Goal: Task Accomplishment & Management: Manage account settings

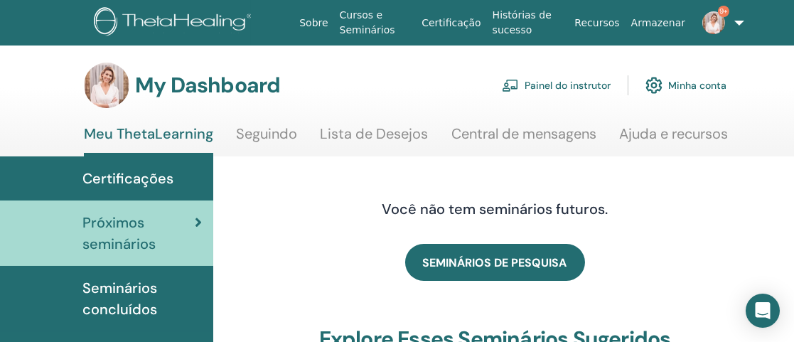
click at [575, 85] on link "Painel do instrutor" at bounding box center [556, 85] width 109 height 31
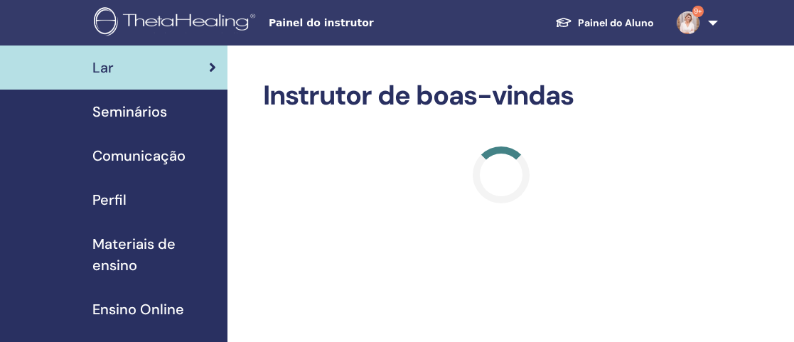
click at [573, 83] on h2 "Instrutor de boas-vindas" at bounding box center [501, 96] width 476 height 33
click at [146, 112] on span "Seminários" at bounding box center [129, 111] width 75 height 21
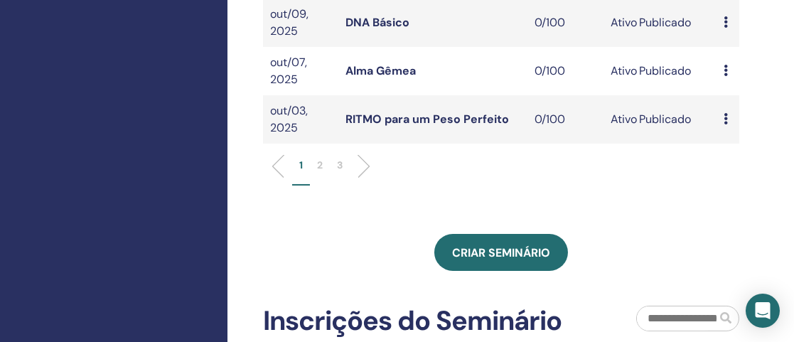
scroll to position [609, 0]
click at [319, 174] on p "2" at bounding box center [320, 166] width 6 height 15
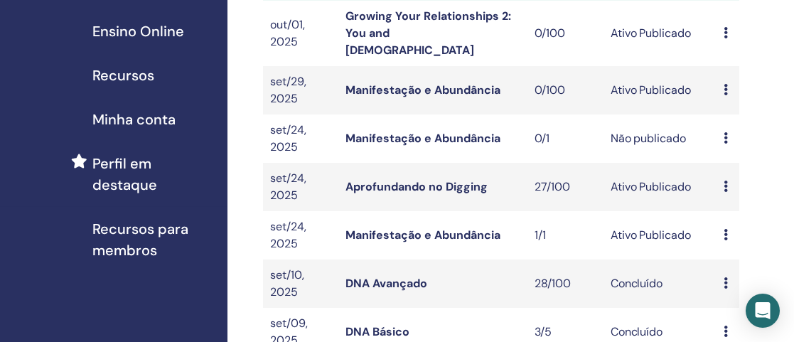
scroll to position [306, 0]
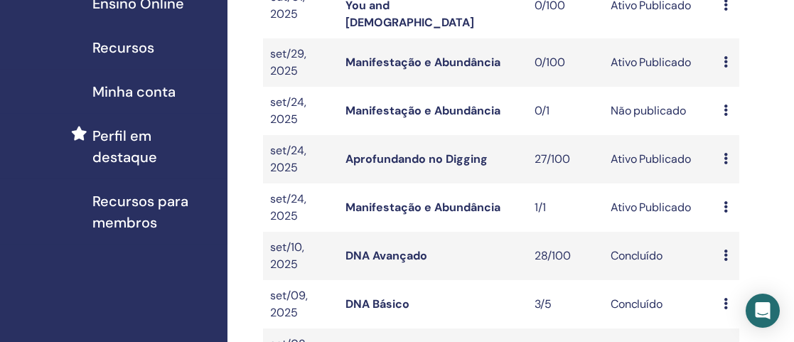
click at [439, 151] on link "Aprofundando no Digging" at bounding box center [417, 158] width 142 height 15
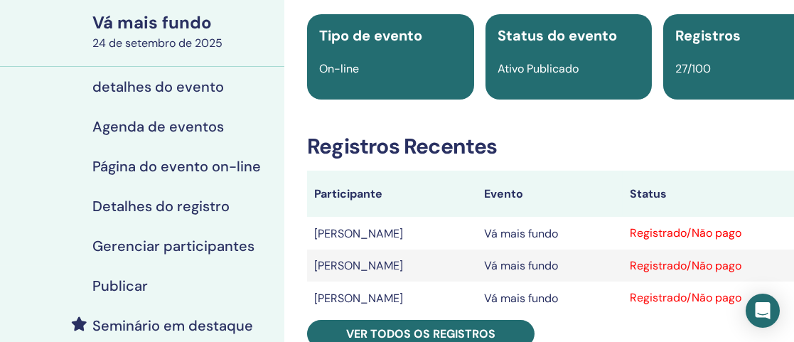
scroll to position [160, 0]
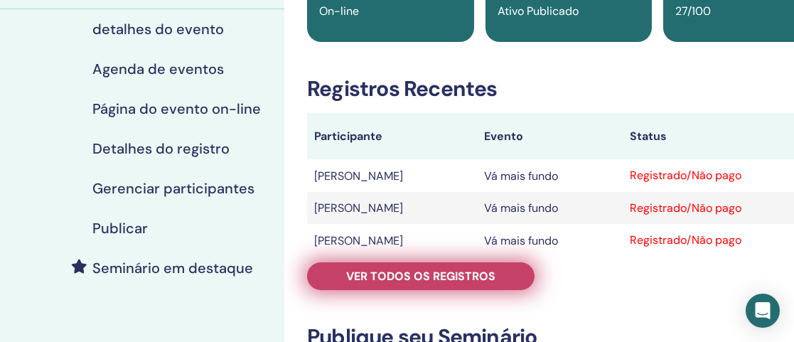
click at [407, 276] on font "Ver todos os registros" at bounding box center [420, 276] width 149 height 15
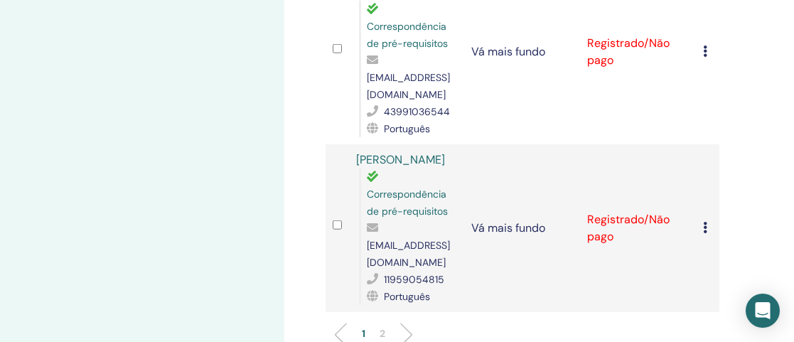
scroll to position [3371, 0]
click at [462, 311] on div "1 2" at bounding box center [522, 339] width 415 height 56
click at [384, 326] on font "2" at bounding box center [383, 332] width 6 height 13
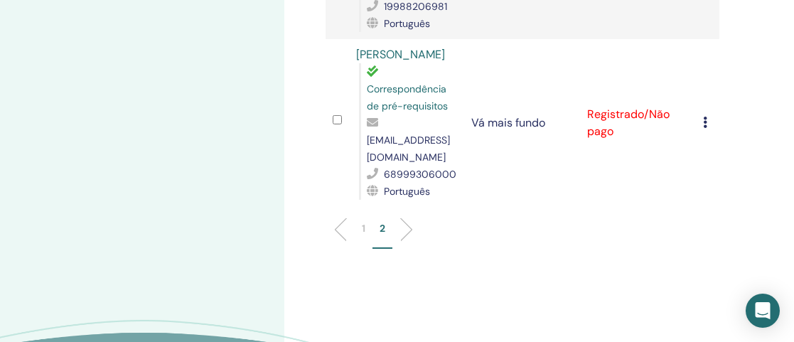
scroll to position [1242, 0]
click at [365, 223] on font "1" at bounding box center [364, 229] width 4 height 13
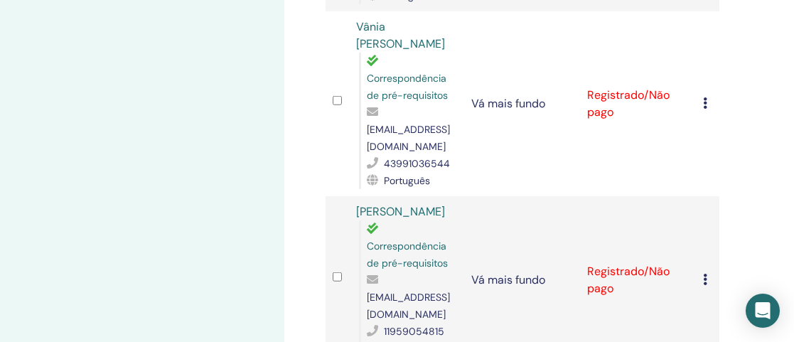
scroll to position [3374, 0]
